Goal: Transaction & Acquisition: Purchase product/service

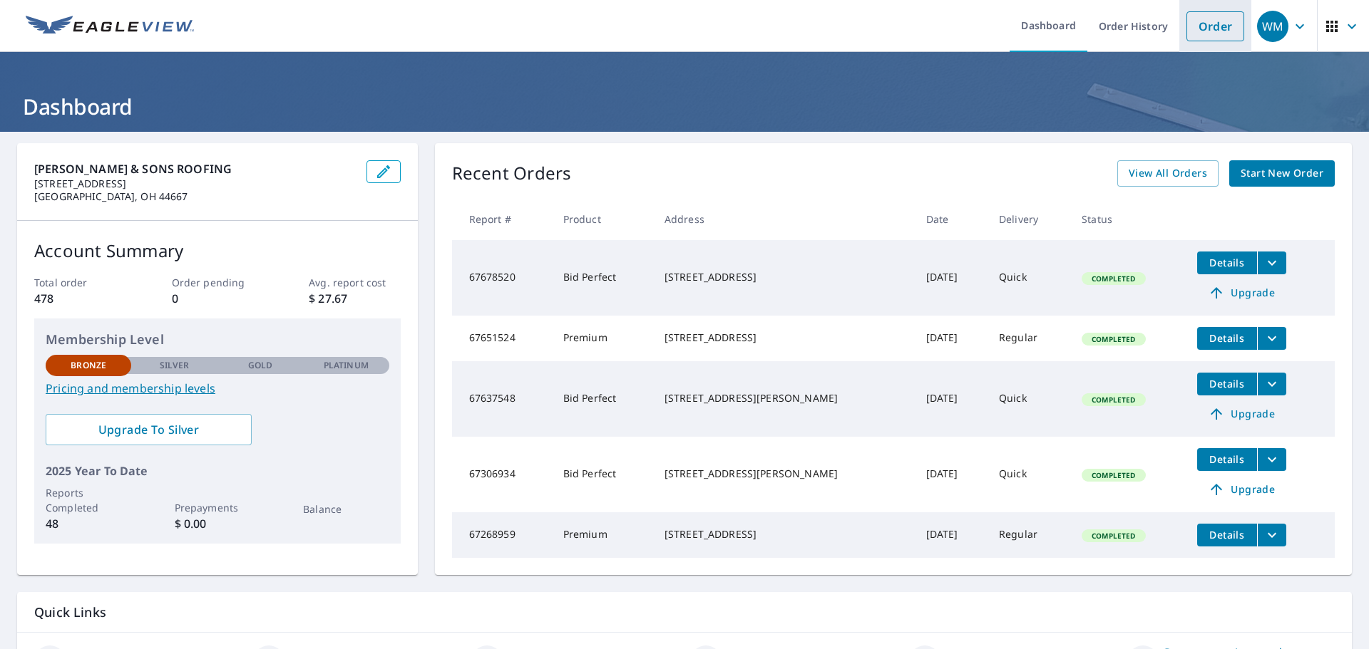
click at [1198, 19] on link "Order" at bounding box center [1215, 26] width 58 height 30
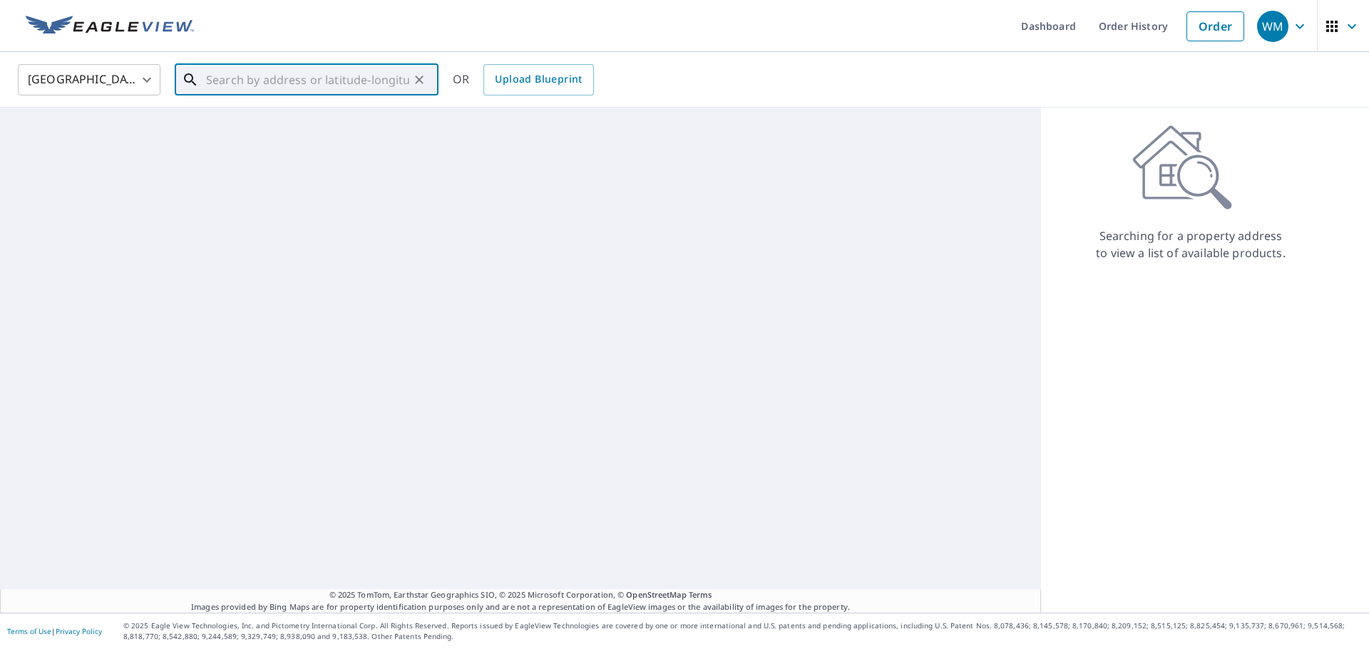
click at [341, 73] on input "text" at bounding box center [307, 80] width 203 height 40
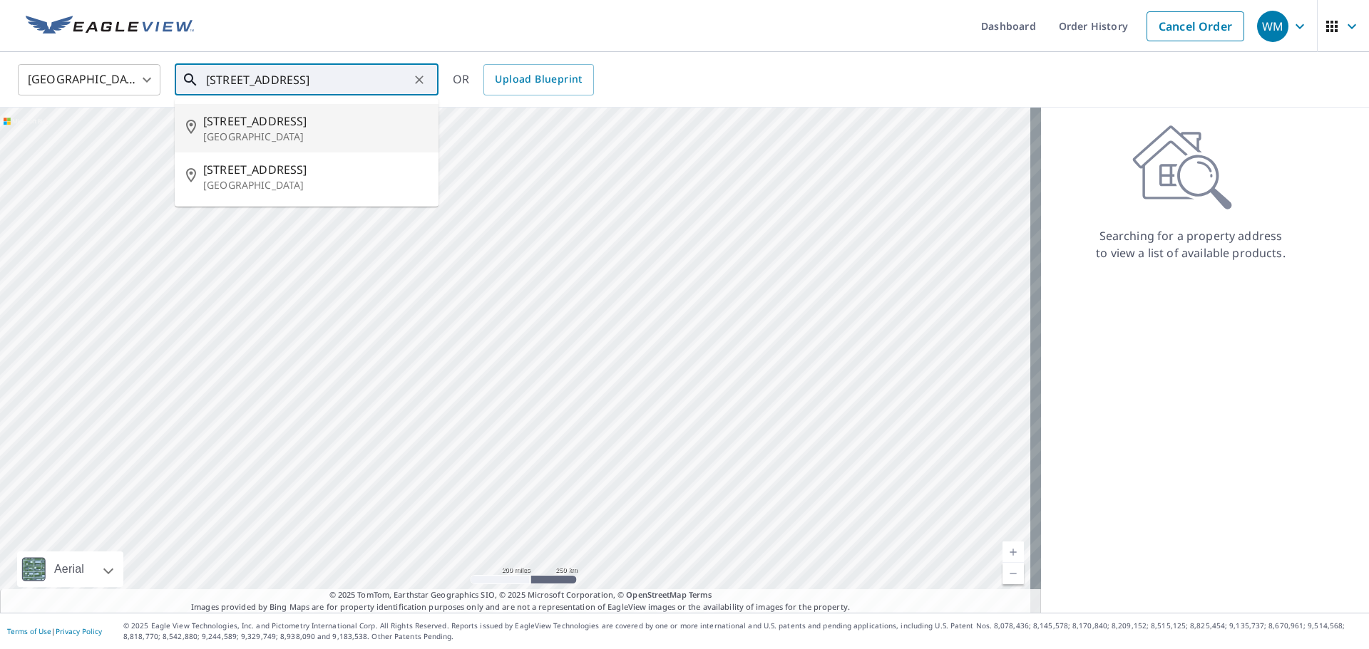
click at [257, 130] on p "Kensington, OH 44427" at bounding box center [315, 137] width 224 height 14
type input "10901 Lynchburg Rd Kensington, OH 44427"
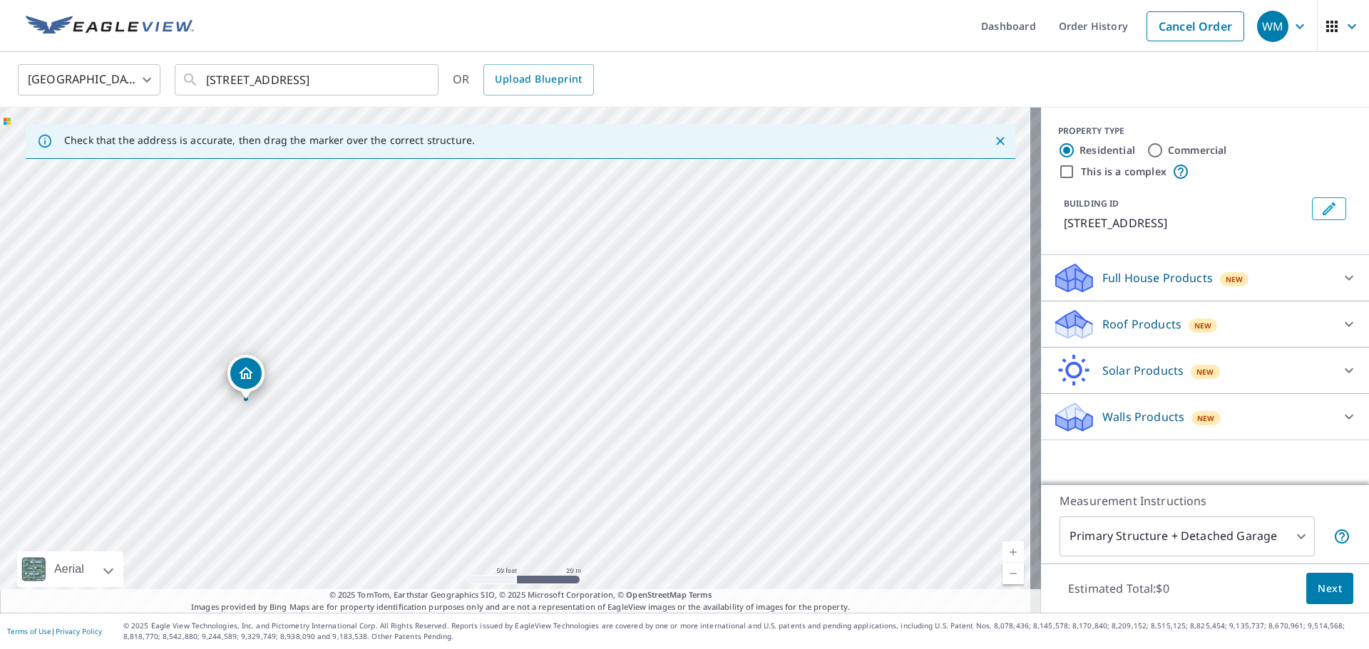
drag, startPoint x: 846, startPoint y: 361, endPoint x: 577, endPoint y: 403, distance: 272.6
click at [577, 403] on div "10901 Lynchburg Rd Kensington, OH 44427" at bounding box center [520, 360] width 1041 height 505
click at [622, 338] on div "10901 Lynchburg Rd Kensington, OH 44427" at bounding box center [520, 360] width 1041 height 505
drag, startPoint x: 509, startPoint y: 332, endPoint x: 888, endPoint y: 268, distance: 384.6
click at [1163, 333] on p "Roof Products" at bounding box center [1141, 324] width 79 height 17
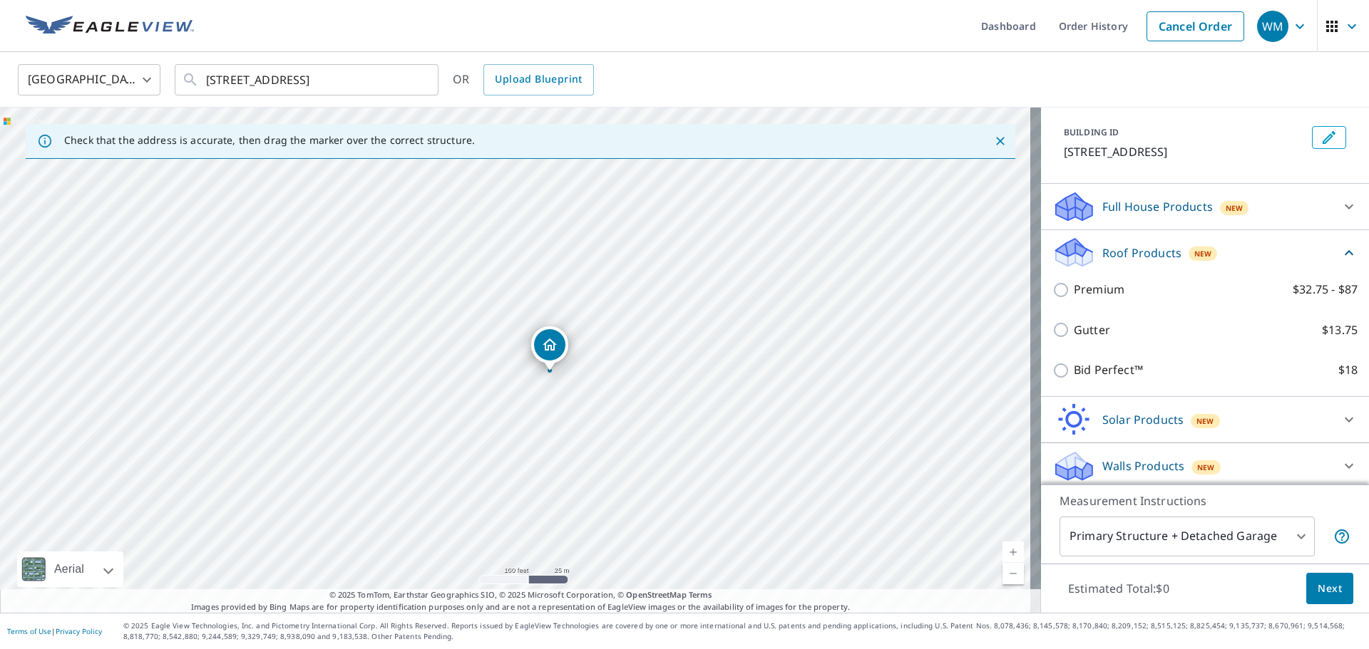
scroll to position [93, 0]
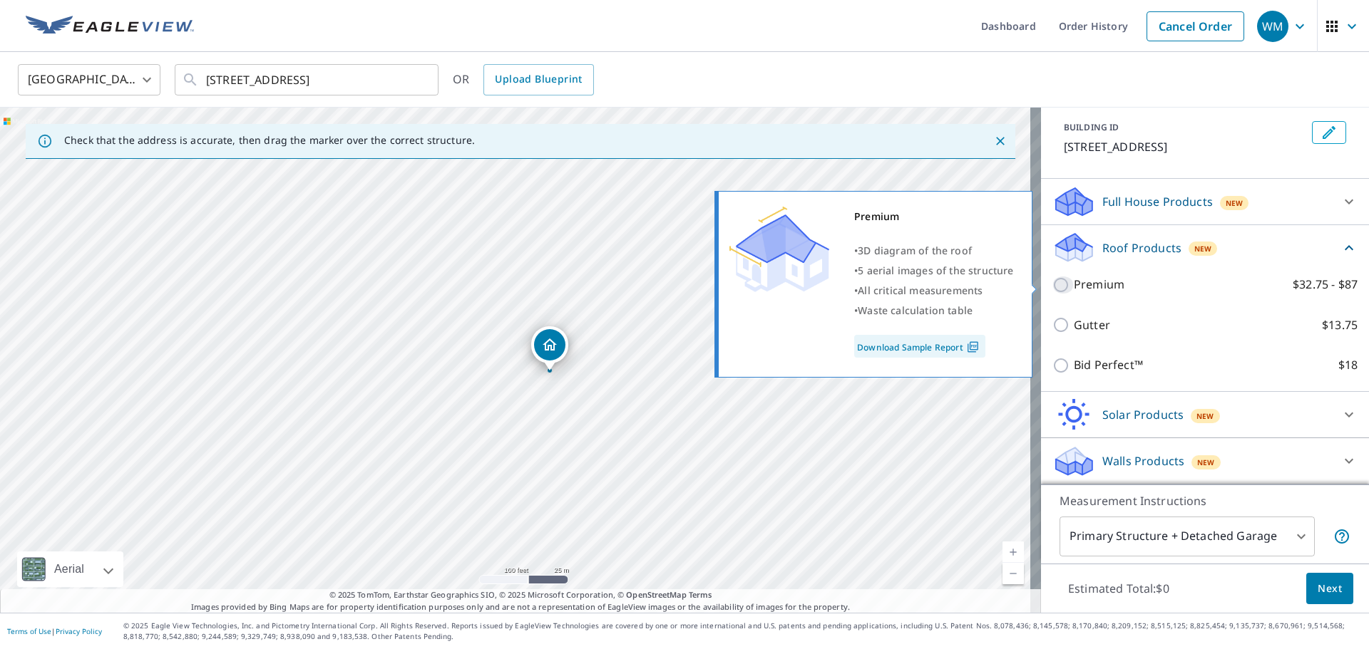
click at [1052, 281] on input "Premium $32.75 - $87" at bounding box center [1062, 285] width 21 height 17
checkbox input "true"
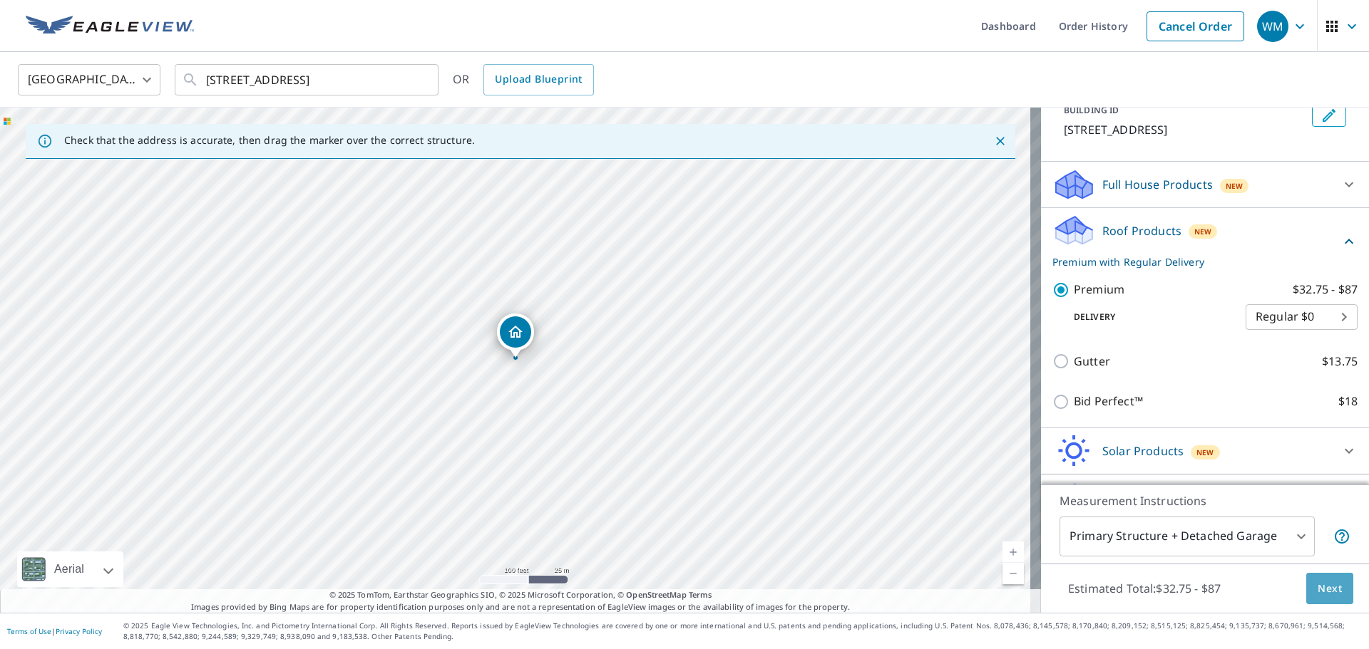
click at [1310, 579] on button "Next" at bounding box center [1329, 589] width 47 height 32
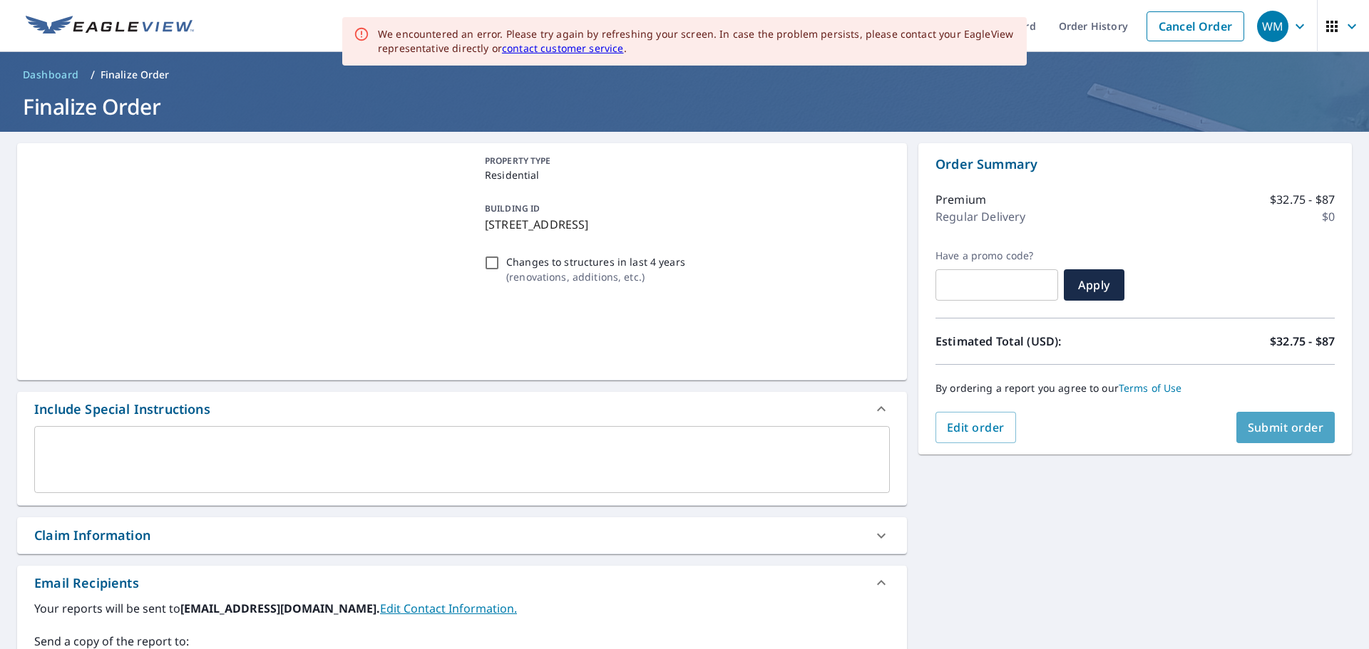
click at [1288, 433] on span "Submit order" at bounding box center [1286, 428] width 76 height 16
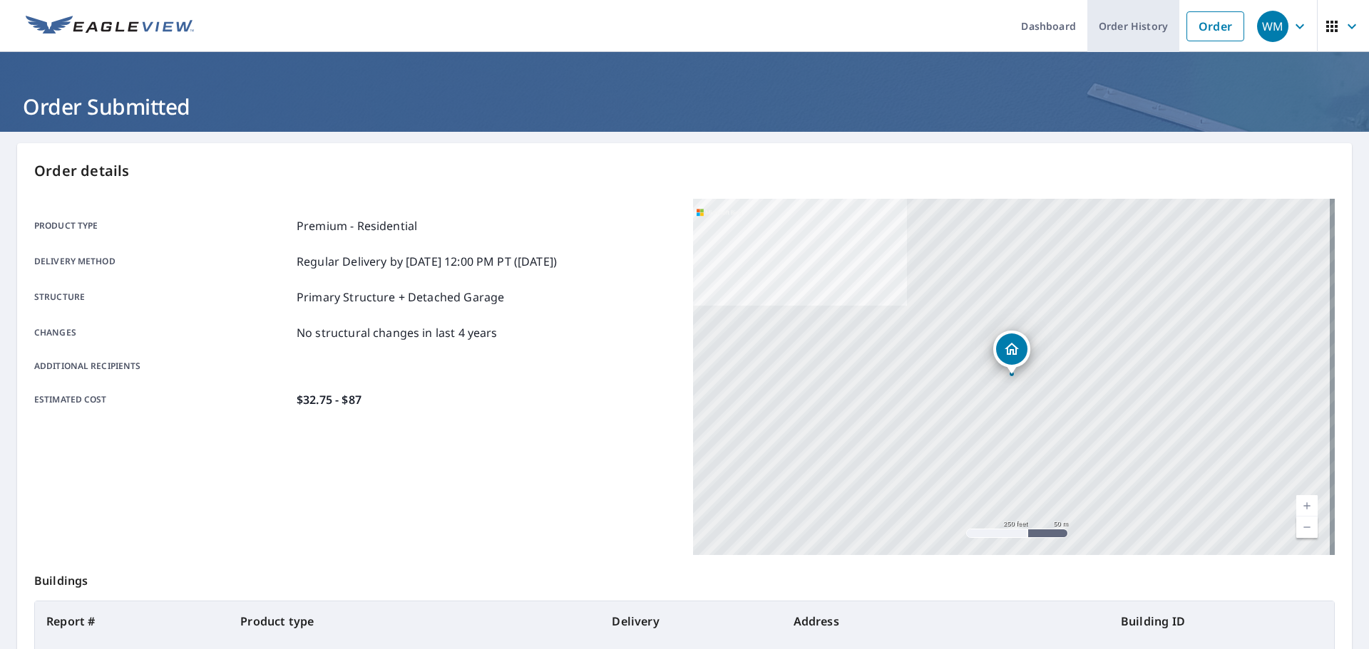
click at [1103, 24] on link "Order History" at bounding box center [1133, 26] width 92 height 52
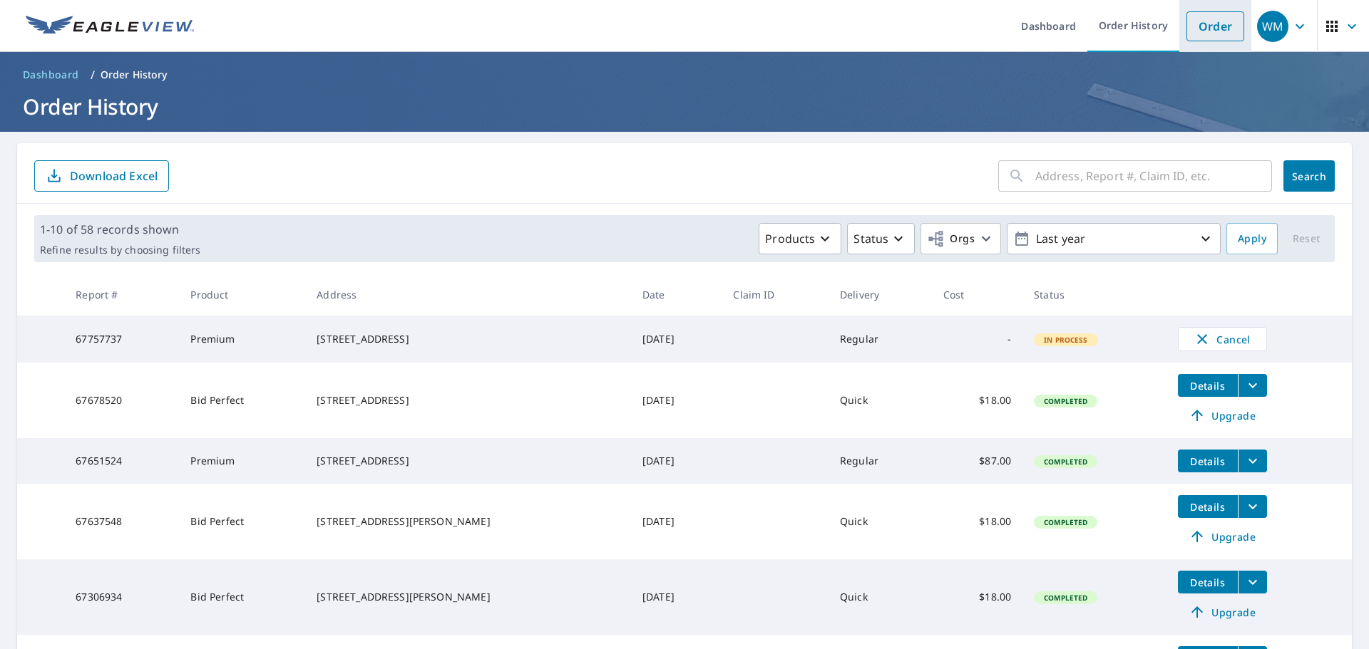
click at [1230, 31] on link "Order" at bounding box center [1215, 26] width 58 height 30
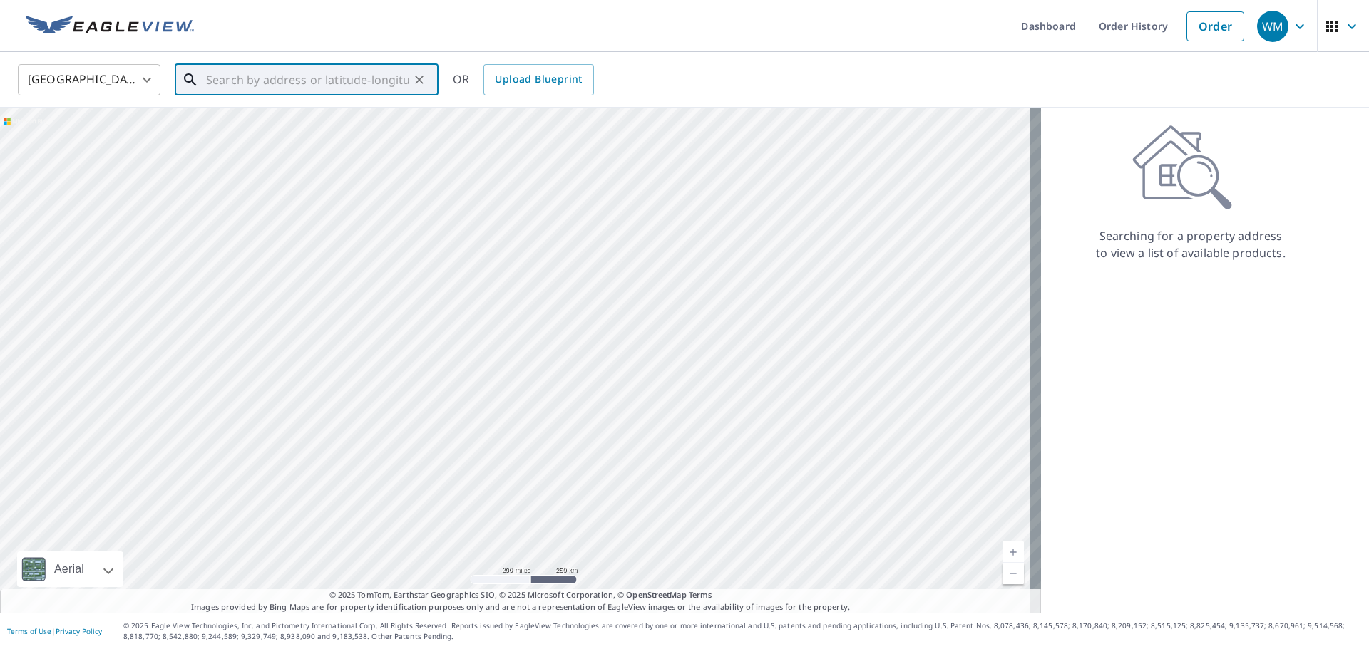
paste input "[STREET_ADDRESS]"
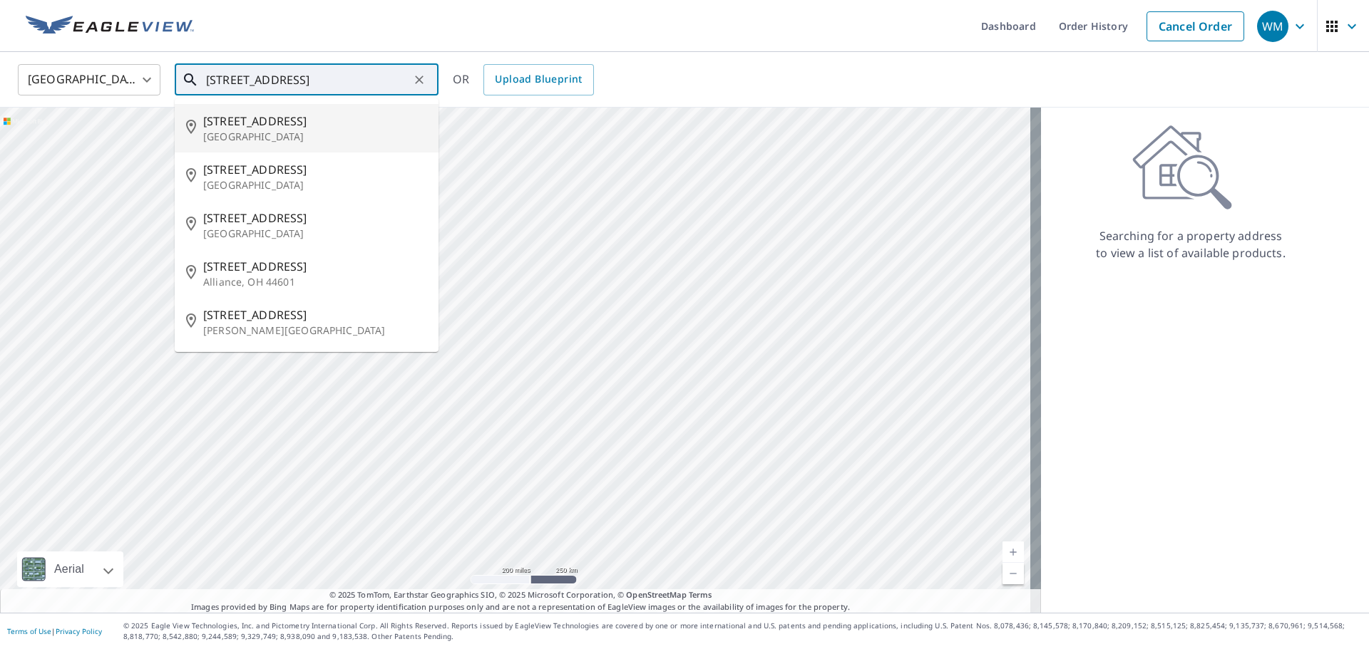
click at [336, 78] on input "[STREET_ADDRESS]" at bounding box center [307, 80] width 203 height 40
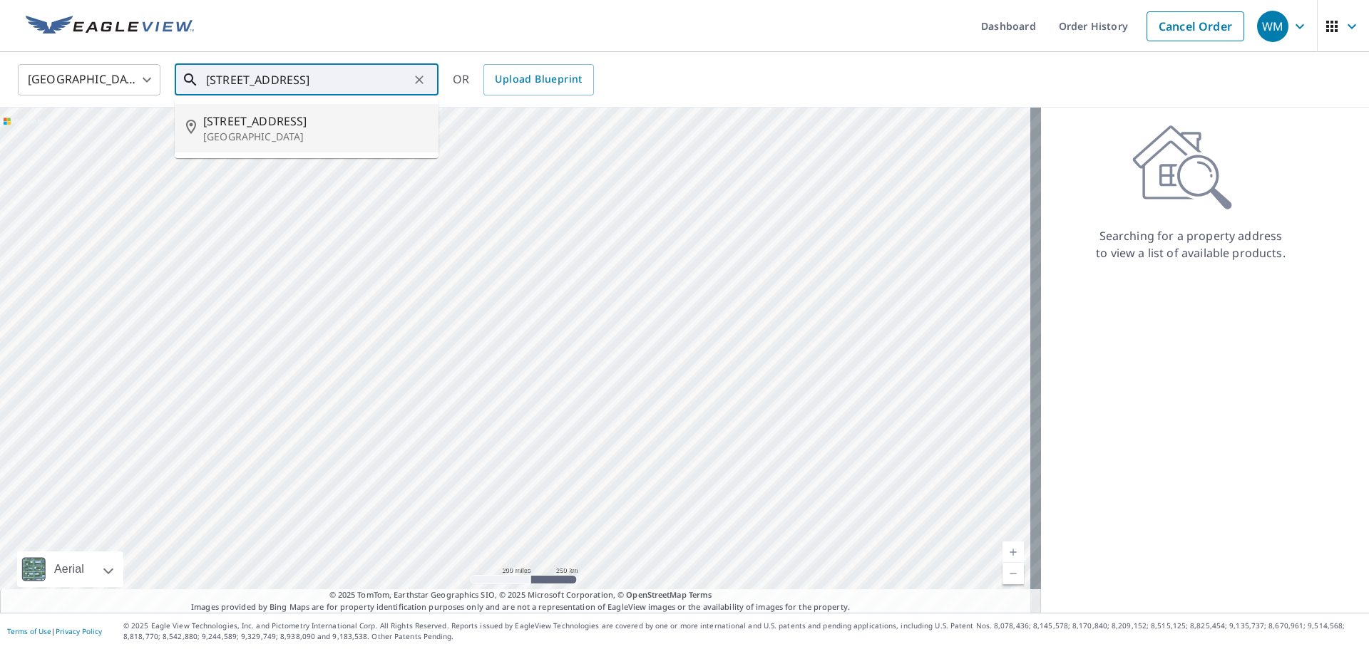
click at [269, 144] on li "[STREET_ADDRESS]" at bounding box center [307, 128] width 264 height 48
type input "[STREET_ADDRESS]"
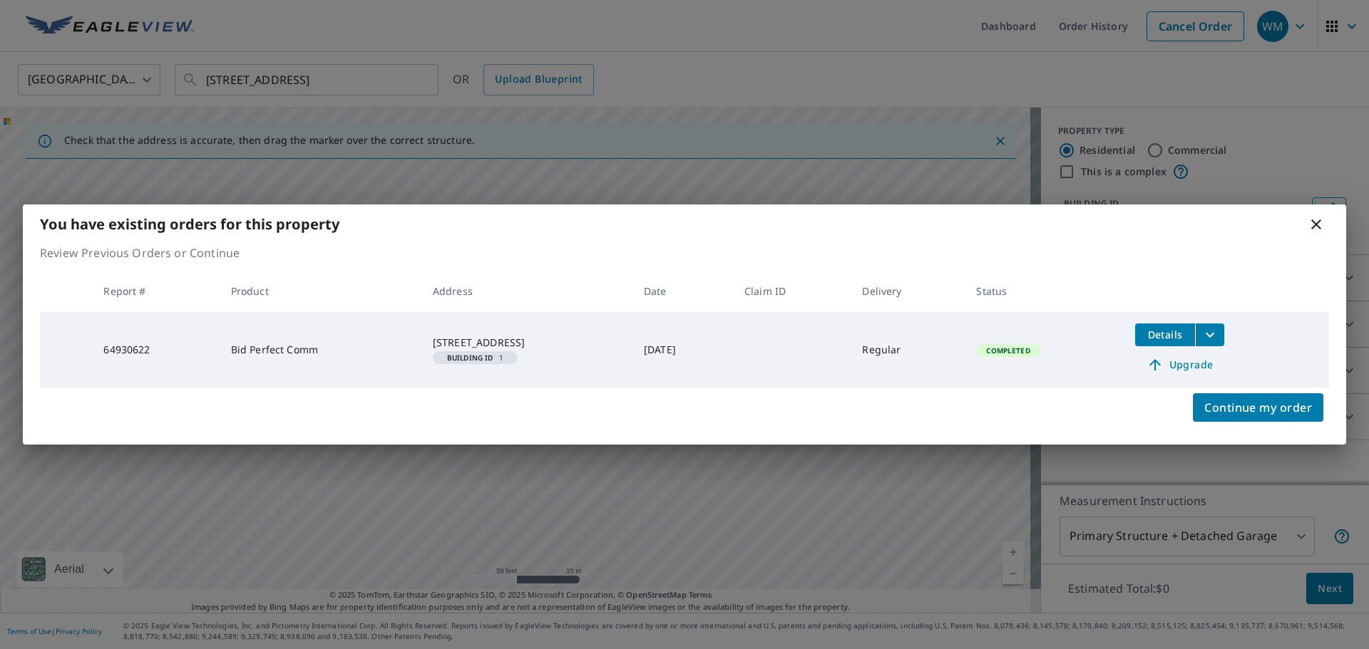
click at [1208, 365] on span "Upgrade" at bounding box center [1179, 364] width 72 height 17
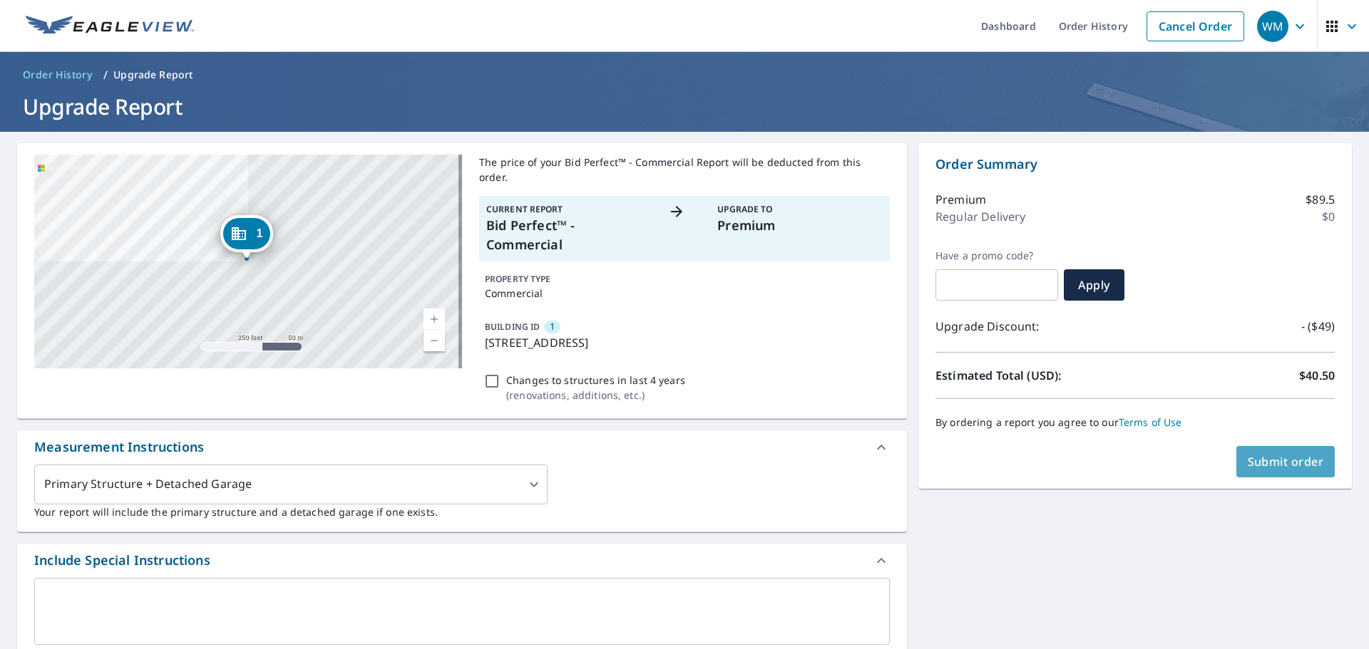
click at [1274, 458] on span "Submit order" at bounding box center [1286, 462] width 76 height 16
